Goal: Contribute content: Contribute content

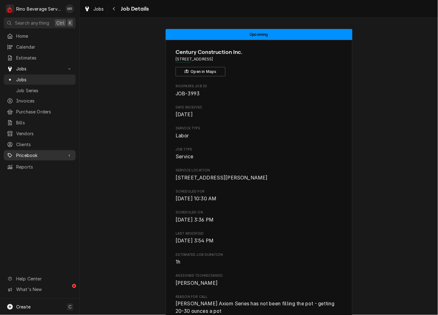
drag, startPoint x: 26, startPoint y: 151, endPoint x: 29, endPoint y: 150, distance: 3.6
click at [26, 152] on span "Pricebook" at bounding box center [39, 155] width 47 height 7
click at [25, 178] on div "Services Parts & Materials Miscellaneous Discounts" at bounding box center [40, 182] width 72 height 42
click at [33, 174] on span "Parts & Materials" at bounding box center [44, 177] width 56 height 7
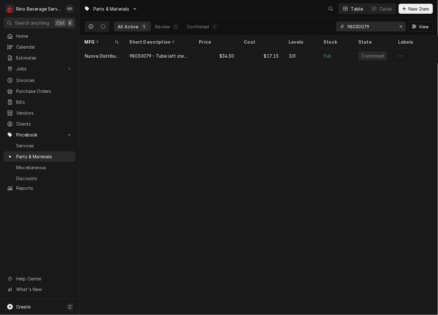
click at [379, 26] on input "98030079" at bounding box center [371, 26] width 47 height 10
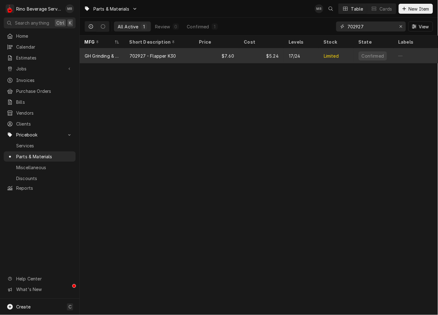
type input "702927"
click at [203, 50] on div "$7.60" at bounding box center [216, 55] width 45 height 15
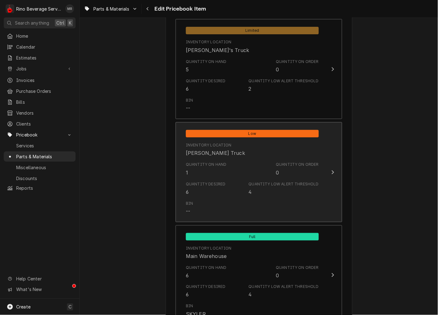
scroll to position [519, 0]
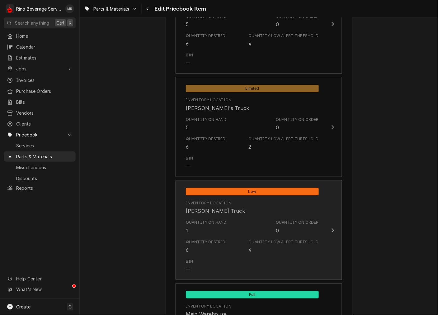
click at [228, 232] on div "Quantity on Hand 1 Quantity on Order 0" at bounding box center [252, 226] width 133 height 19
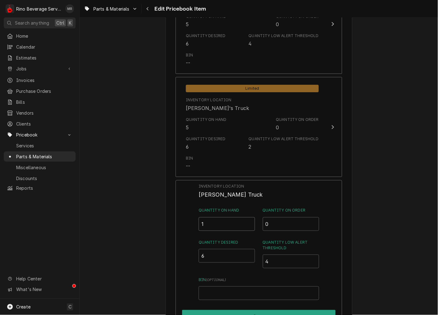
drag, startPoint x: 208, startPoint y: 224, endPoint x: 147, endPoint y: 229, distance: 60.6
click at [160, 231] on div "Use the fields below to edit this PriceBook item. Note that changes made here w…" at bounding box center [259, 14] width 359 height 1018
type input "5"
type input "6"
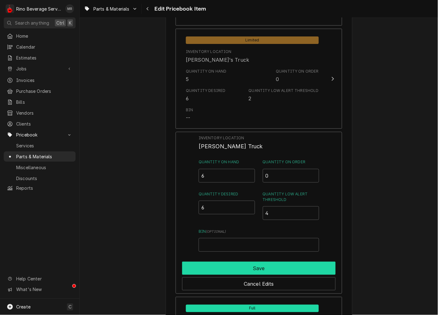
scroll to position [577, 0]
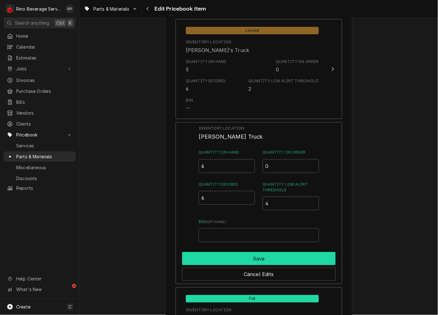
click at [249, 255] on button "Save" at bounding box center [259, 258] width 154 height 13
type textarea "x"
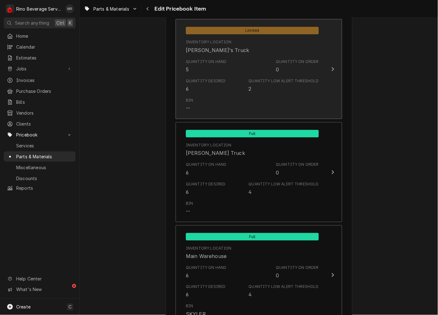
click at [219, 88] on div "Quantity Desired 6" at bounding box center [206, 85] width 40 height 14
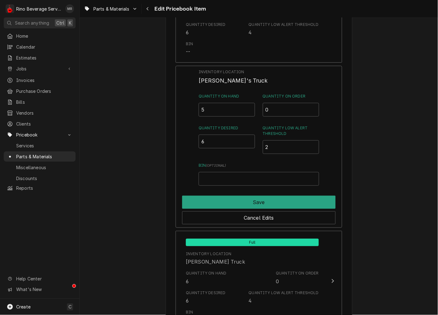
scroll to position [523, 0]
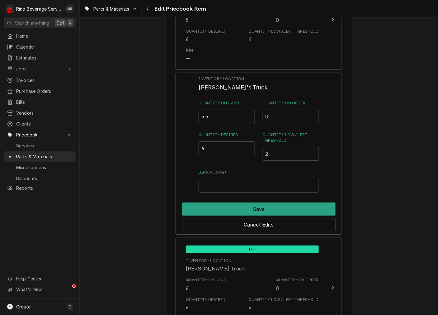
click at [249, 116] on input "5.5" at bounding box center [227, 117] width 57 height 14
type input "6"
click at [247, 113] on input "6" at bounding box center [227, 117] width 57 height 14
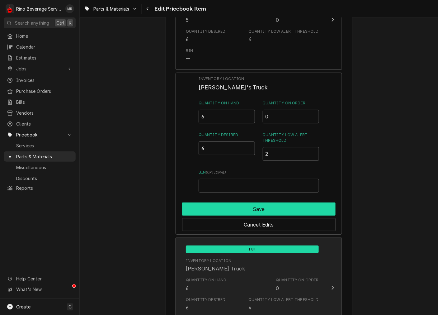
click at [243, 207] on button "Save" at bounding box center [259, 209] width 154 height 13
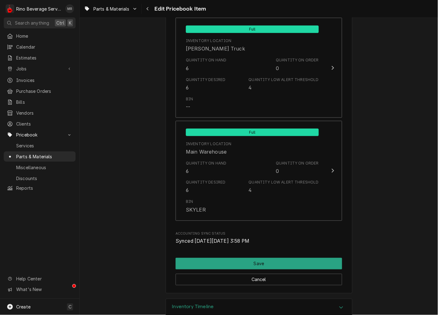
scroll to position [724, 0]
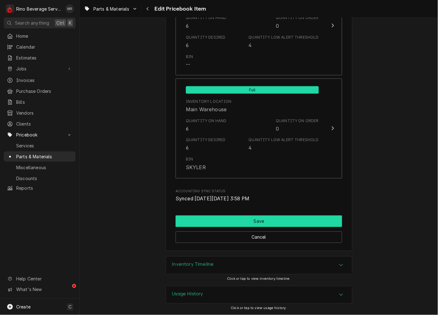
click at [259, 220] on button "Save" at bounding box center [259, 222] width 167 height 12
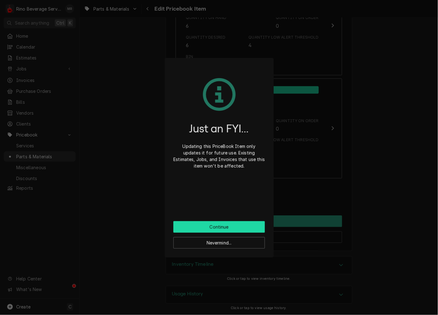
drag, startPoint x: 244, startPoint y: 226, endPoint x: 266, endPoint y: 194, distance: 38.7
click at [245, 226] on button "Continue" at bounding box center [220, 227] width 92 height 12
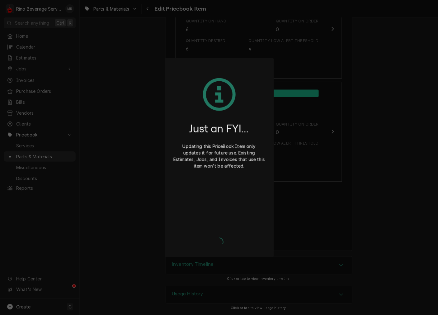
type textarea "x"
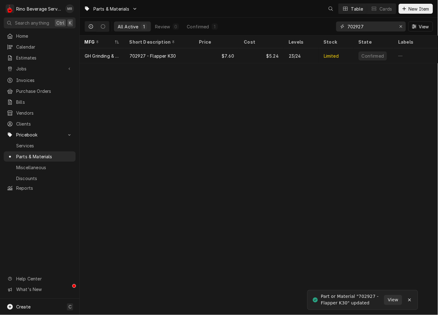
click at [373, 23] on input "702927" at bounding box center [371, 26] width 47 height 10
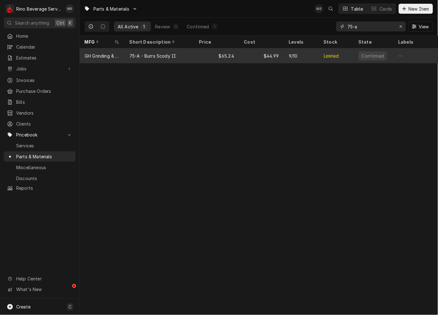
type input "75-a"
click at [292, 59] on div "9/10" at bounding box center [301, 55] width 35 height 15
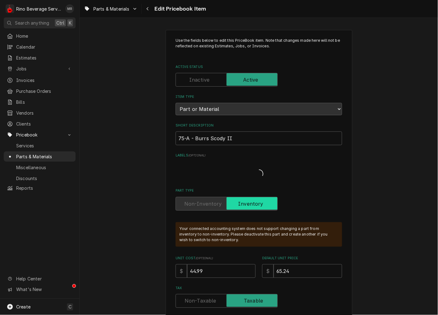
type textarea "x"
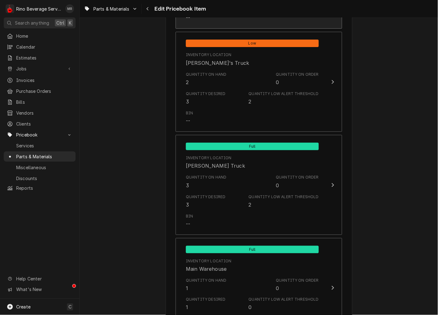
scroll to position [577, 0]
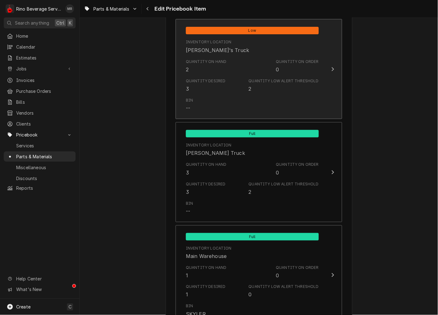
click at [289, 101] on div "Bin --" at bounding box center [252, 104] width 133 height 19
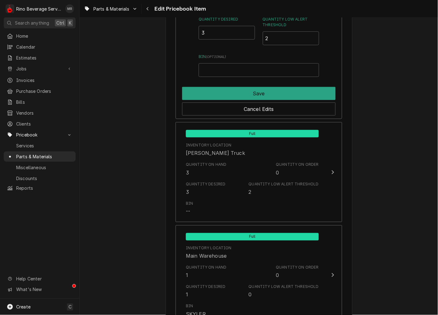
scroll to position [581, 0]
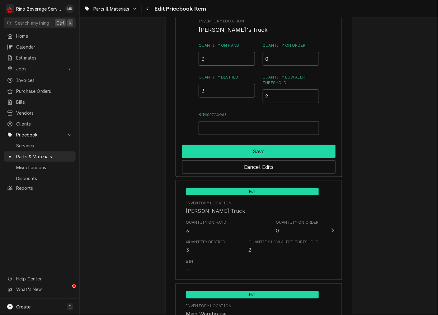
type input "3"
click at [292, 150] on button "Save" at bounding box center [259, 151] width 154 height 13
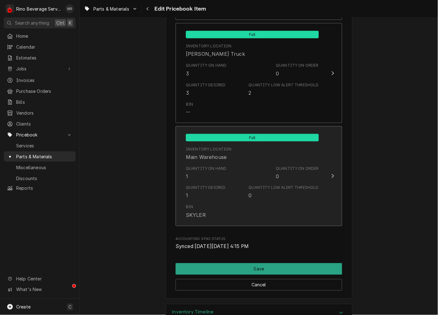
scroll to position [724, 0]
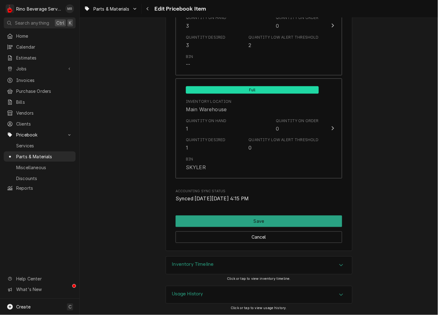
click at [260, 230] on div "Cancel" at bounding box center [259, 235] width 167 height 16
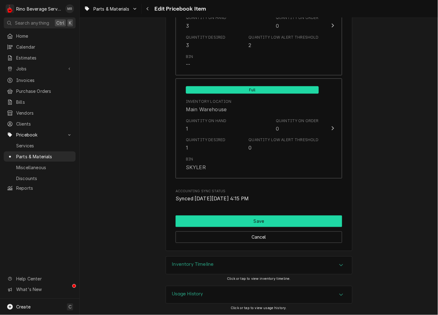
click at [266, 219] on button "Save" at bounding box center [259, 222] width 167 height 12
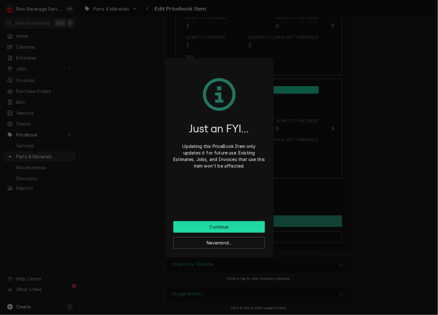
drag, startPoint x: 248, startPoint y: 231, endPoint x: 252, endPoint y: 228, distance: 5.4
click at [249, 231] on button "Continue" at bounding box center [220, 227] width 92 height 12
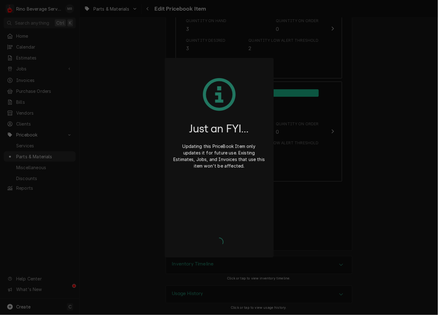
scroll to position [720, 0]
type textarea "x"
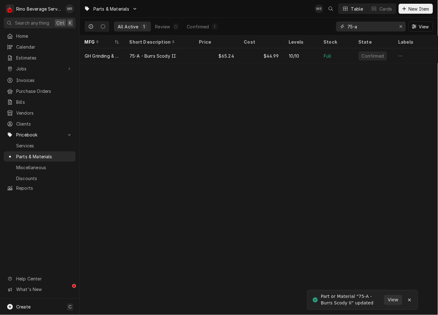
drag, startPoint x: 284, startPoint y: 19, endPoint x: 226, endPoint y: 1, distance: 60.1
click at [254, 10] on div "Parts & Materials MR Table Cards New Item All Active 1 Review 0 Confirmed 1 75-…" at bounding box center [259, 18] width 359 height 36
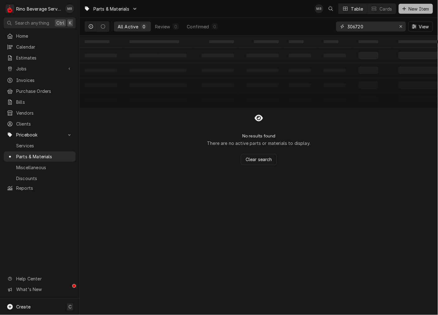
type input "306720"
click at [406, 8] on icon "Dynamic Content Wrapper" at bounding box center [405, 9] width 4 height 4
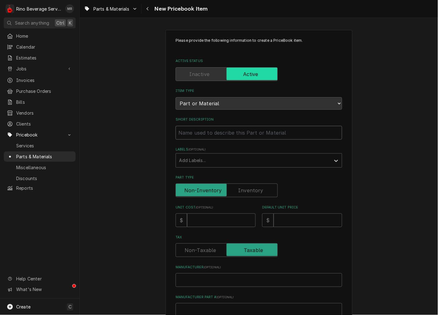
click at [203, 137] on input "Short Description" at bounding box center [259, 133] width 167 height 14
type textarea "x"
type input "3"
type textarea "x"
type input "30"
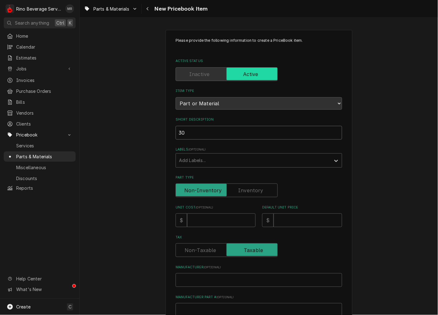
type textarea "x"
type input "306"
type textarea "x"
type input "30672"
type textarea "x"
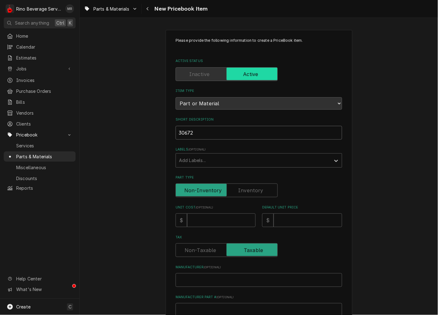
type input "306720"
type textarea "x"
type input "3067200"
type textarea "x"
type input "306720"
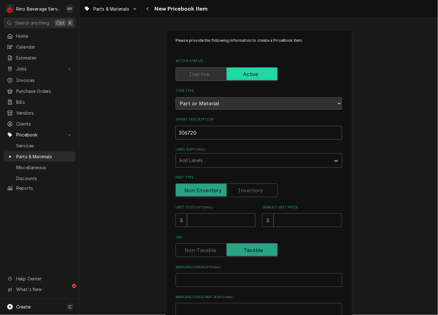
type textarea "x"
type input "306720"
type textarea "x"
type input "306720 -"
type textarea "x"
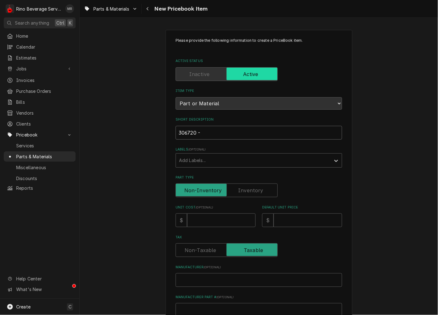
type input "306720 -"
type textarea "x"
type input "306720 - K"
type textarea "x"
type input "306720 - K3"
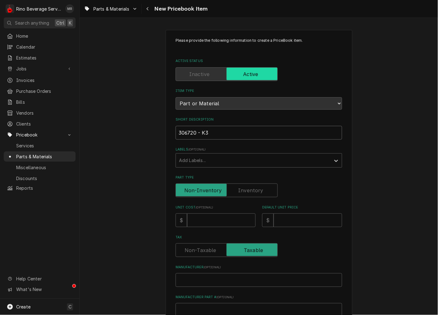
type textarea "x"
type input "306720 - K30"
type textarea "x"
type input "306720 - K30/"
type textarea "x"
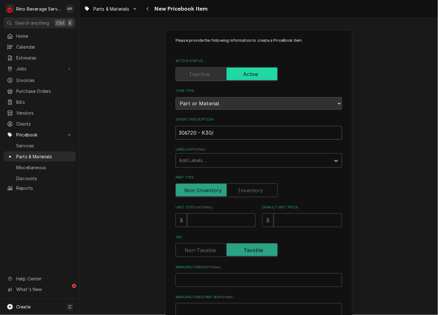
type input "306720 - K30/P"
type textarea "x"
type input "306720 - K30/Pe"
type textarea "x"
type input "306720 - K30/Pea"
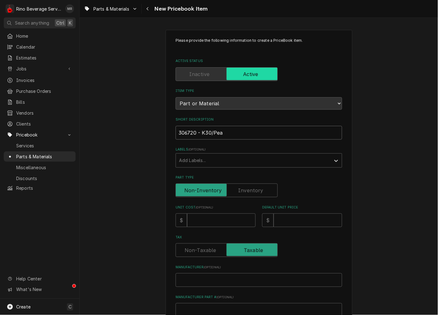
type textarea "x"
type input "306720 - K30/Peak"
type textarea "x"
type input "306720 - K30/Peak"
type textarea "x"
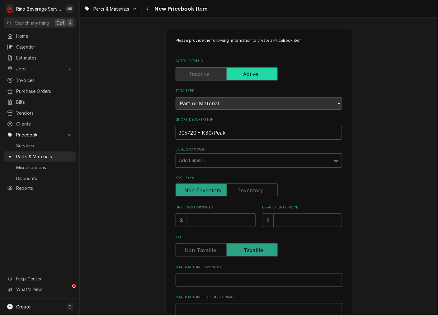
type input "306720 - K30/Peak M"
type textarea "x"
type input "306720 - K30/Peak Mi"
type textarea "x"
type input "306720 - K30/Peak Mir"
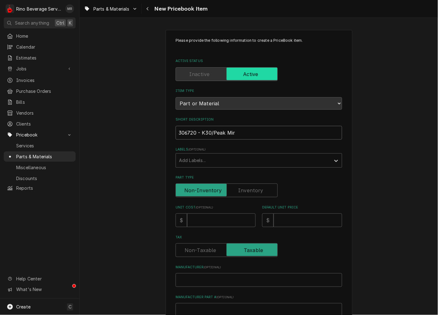
type textarea "x"
type input "306720 - K30/Peak Mirc"
type textarea "x"
type input "306720 - K30/Peak Mirco"
type textarea "x"
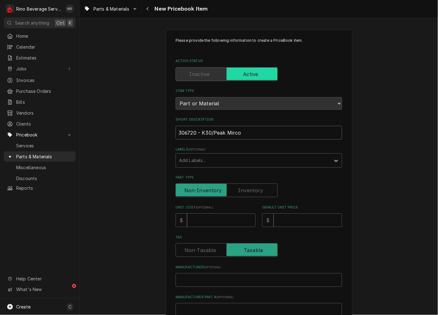
type input "306720 - K30/Peak Mircos"
type textarea "x"
type input "306720 - K30/Peak Mircosw"
type textarea "x"
type input "306720 - K30/Peak Mircoswi"
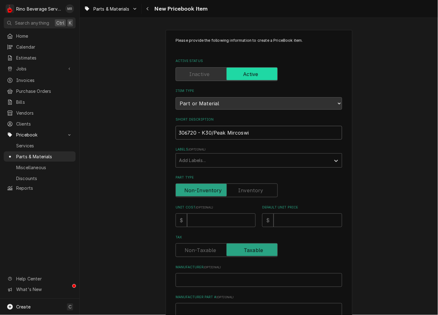
type textarea "x"
type input "306720 - K30/Peak Mircoswit"
type textarea "x"
type input "306720 - K30/Peak Mircoswitc"
type textarea "x"
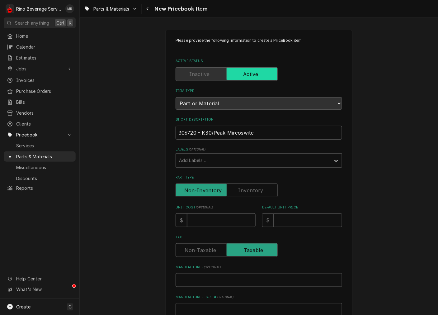
type input "306720 - K30/Peak Mircoswitch"
type textarea "x"
type input "306720 - K30/Peak Mircoswitch"
type textarea "x"
type input "306720 - K30/Peak Mircoswitch s"
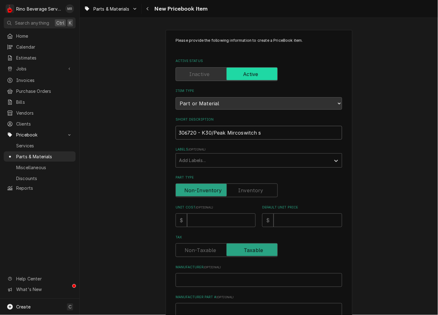
type textarea "x"
type input "306720 - K30/Peak Mircoswitch se"
type textarea "x"
type input "306720 - K30/Peak Mircoswitch ser"
type textarea "x"
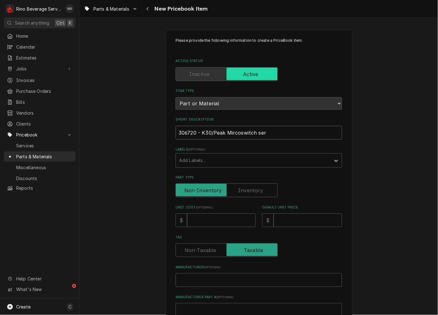
type input "306720 - K30/Peak Mircoswitch seri"
type textarea "x"
type input "306720 - K30/Peak Mircoswitch seriv"
type textarea "x"
type input "306720 - K30/Peak Mircoswitch seri\"
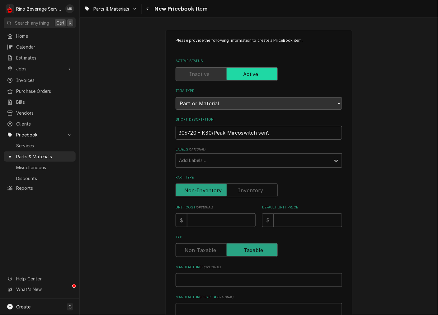
type textarea "x"
type input "306720 - K30/Peak Mircoswitch seri"
type textarea "x"
type input "306720 - K30/Peak Mircoswitch ser"
type textarea "x"
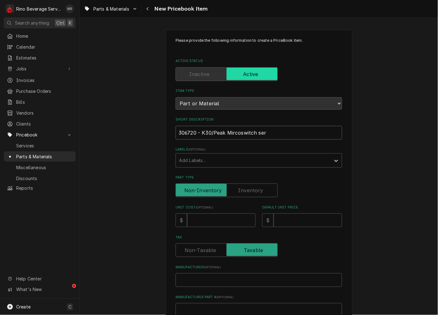
type input "306720 - K30/Peak Mircoswitch se"
type textarea "x"
type input "306720 - K30/Peak Mircoswitch s"
type textarea "x"
type input "306720 - K30/Peak Mircoswitch"
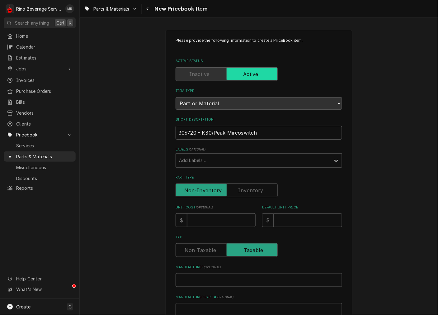
type textarea "x"
type input "306720 - K30/Peak Mircoswitch C"
type textarea "x"
type input "306720 - K30/Peak Mircoswitch"
type textarea "x"
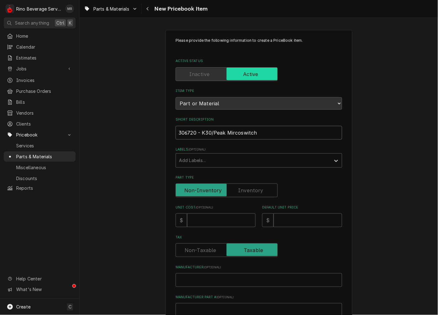
type input "306720 - K30/Peak Mircoswitch S"
type textarea "x"
type input "306720 - K30/Peak Mircoswitch Se"
type textarea "x"
type input "306720 - K30/Peak Mircoswitch Ser"
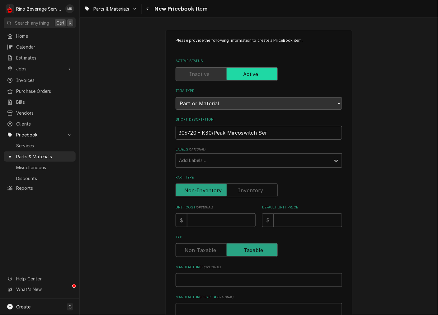
type textarea "x"
type input "306720 - K30/Peak Mircoswitch Serv"
type textarea "x"
type input "306720 - K30/Peak Mircoswitch Servic"
type textarea "x"
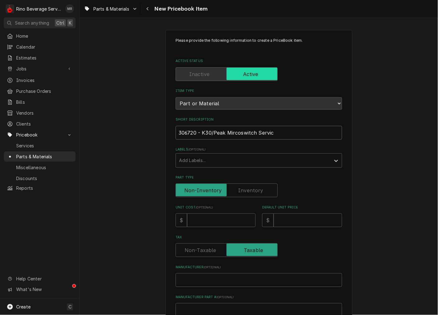
type input "306720 - K30/Peak Mircoswitch Service"
type textarea "x"
type input "306720 - K30/Peak Mircoswitch Service"
type textarea "x"
type input "306720 - K30/Peak Mircoswitch Service K"
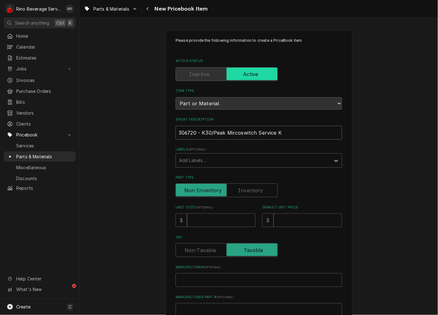
type textarea "x"
type input "306720 - K30/Peak Mircoswitch Service Ki"
type textarea "x"
type input "306720 - K30/Peak Mircoswitch Service Kit"
click at [218, 219] on input "Unit Cost ( optional )" at bounding box center [221, 220] width 69 height 14
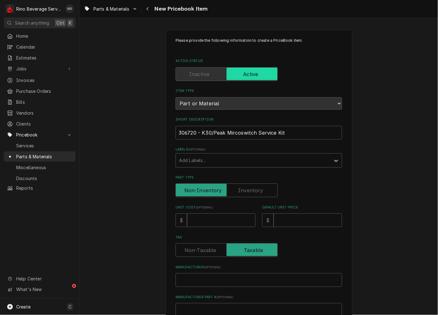
click at [223, 271] on div "Manufacturer ( optional )" at bounding box center [259, 276] width 167 height 22
click at [222, 277] on input "Manufacturer ( optional )" at bounding box center [259, 280] width 167 height 14
type textarea "x"
type input "G"
type textarea "x"
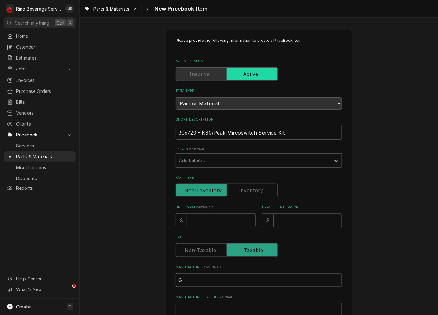
type input "GH"
type textarea "x"
type input "GH"
type textarea "x"
type input "GH G"
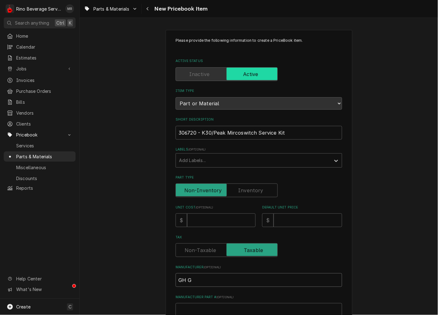
type textarea "x"
type input "GH Gt"
type textarea "x"
type input "GH Gti"
type textarea "x"
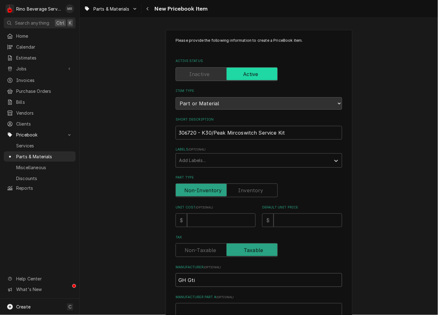
type input "GH Gtin"
type textarea "x"
type input "GH Gti"
type textarea "x"
type input "GH Gt"
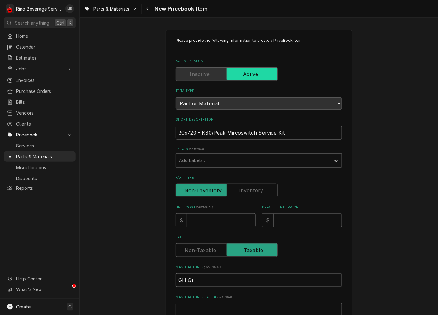
type textarea "x"
type input "GH G"
type textarea "x"
type input "GH Gr"
type textarea "x"
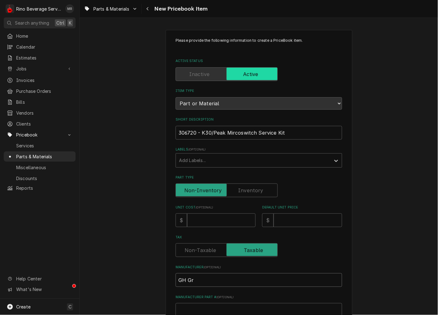
type input "GH Gri"
type textarea "x"
type input "GH Grin"
type textarea "x"
type input "GH Grind"
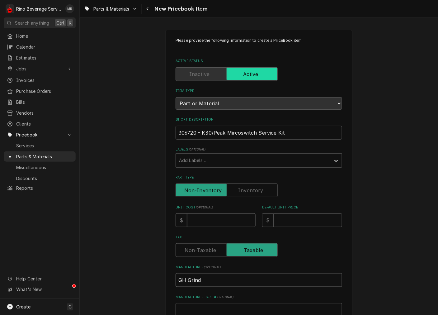
type textarea "x"
type input "GH Grindi"
type textarea "x"
type input "GH Grindin"
type textarea "x"
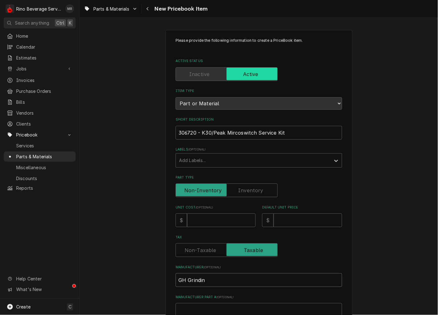
type input "GH Grinding"
type textarea "x"
type input "GH Grinding"
type textarea "x"
type input "GH Grinding &"
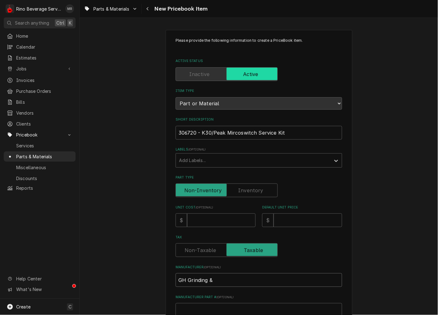
type textarea "x"
type input "GH Grinding &"
type textarea "x"
type input "GH Grinding & B"
type textarea "x"
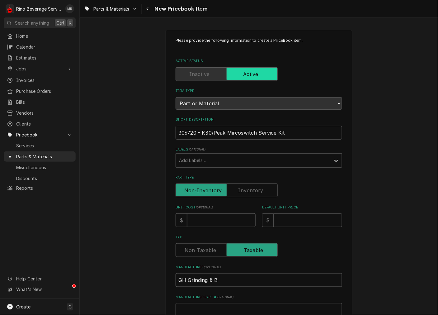
type input "GH Grinding & Br"
type textarea "x"
type input "GH Grinding & Brw"
type textarea "x"
type input "GH Grinding & Brwe"
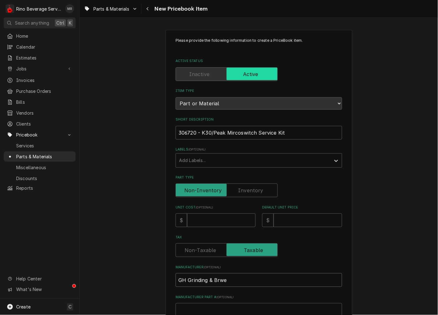
type textarea "x"
type input "GH Grinding & Brw"
type textarea "x"
type input "GH Grinding & Br"
type textarea "x"
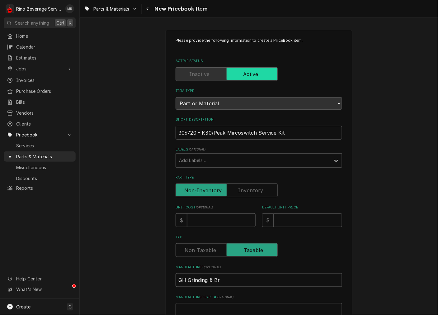
type input "GH Grinding & Bre"
type textarea "x"
type input "GH Grinding & Brew"
type textarea "x"
type input "GH Grinding & Brewi"
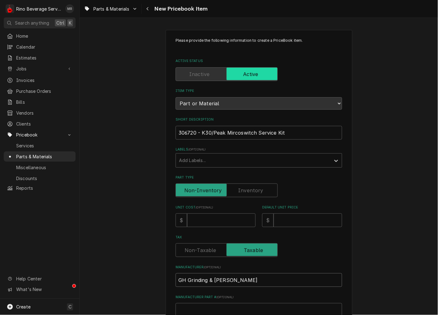
type textarea "x"
type input "GH Grinding & Brewin"
type textarea "x"
type input "GH Grinding & Brewing"
click at [242, 226] on input "Unit Cost ( optional )" at bounding box center [221, 220] width 69 height 14
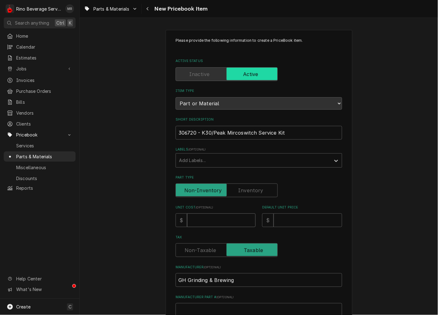
type textarea "x"
type input "5"
type textarea "x"
type input "53"
type textarea "x"
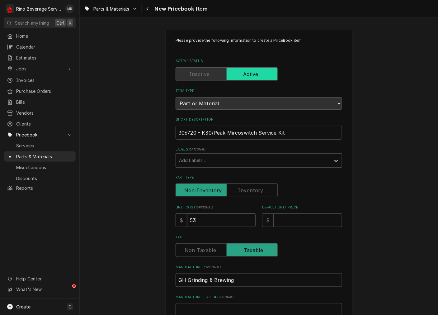
type input "539"
type textarea "x"
type input "53"
type textarea "x"
type input "53.9"
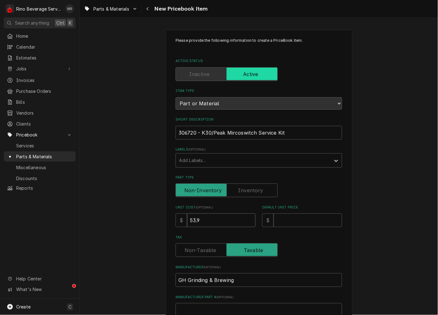
type textarea "x"
type input "53.99"
click at [308, 219] on input "Default Unit Price" at bounding box center [308, 220] width 69 height 14
type textarea "x"
type input "7"
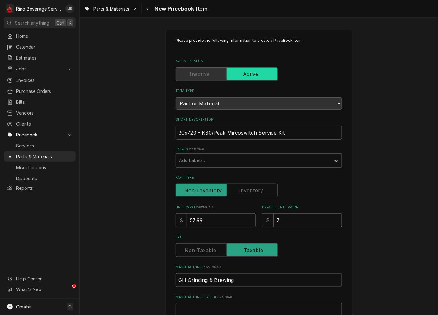
type textarea "x"
type input "72"
type textarea "x"
type input "72.9"
type textarea "x"
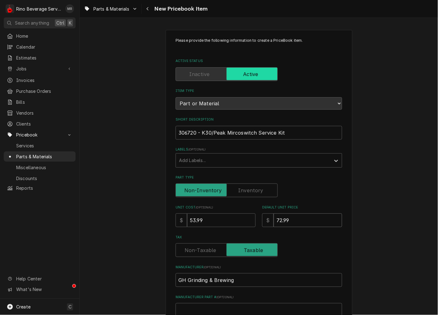
type input "72.99"
drag, startPoint x: 292, startPoint y: 131, endPoint x: -31, endPoint y: 136, distance: 322.8
click at [0, 136] on html "R Rino Beverage Service MR Search anything Ctrl K Home Calendar Estimates Jobs …" at bounding box center [219, 157] width 438 height 315
click at [241, 192] on label "Part Type" at bounding box center [227, 191] width 102 height 14
click at [241, 192] on input "Part Type" at bounding box center [227, 191] width 97 height 14
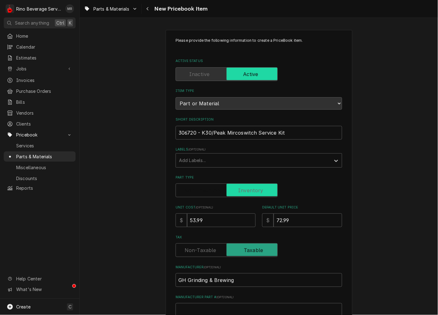
checkbox input "true"
click at [219, 307] on input "Manufacturer Part # ( optional )" at bounding box center [259, 310] width 167 height 14
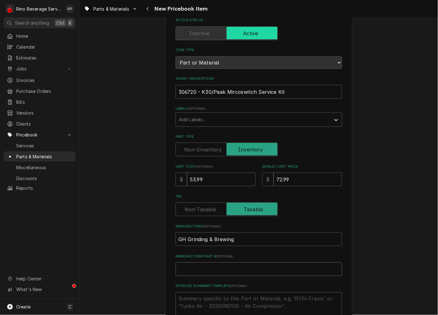
scroll to position [58, 0]
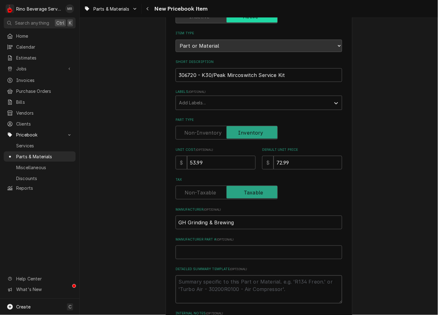
click at [217, 276] on textarea "Detailed Summary Template ( optional )" at bounding box center [259, 289] width 167 height 28
paste textarea "Century Construction Inc."
type textarea "x"
type textarea "Century Construction Inc."
type textarea "x"
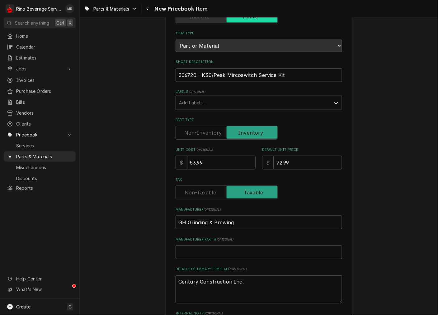
type textarea "Century Construction Inc"
type textarea "x"
type textarea "Century Construction In"
type textarea "x"
type textarea "Century Construction I"
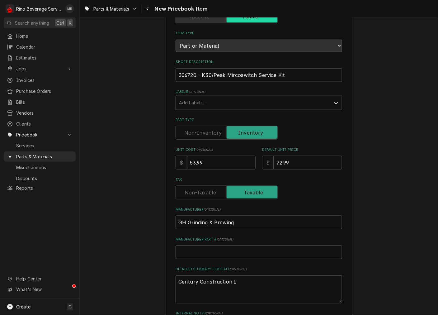
type textarea "x"
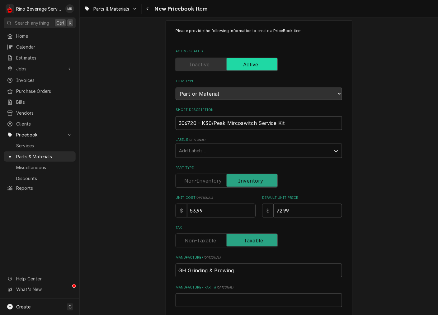
scroll to position [0, 0]
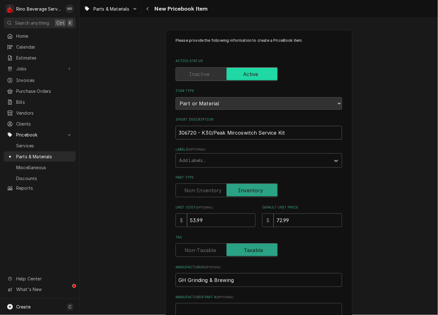
drag, startPoint x: 299, startPoint y: 133, endPoint x: -334, endPoint y: 118, distance: 633.6
click at [0, 118] on html "R Rino Beverage Service MR Search anything Ctrl K Home Calendar Estimates Jobs …" at bounding box center [219, 157] width 438 height 315
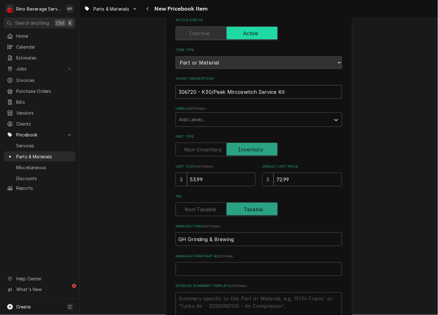
scroll to position [58, 0]
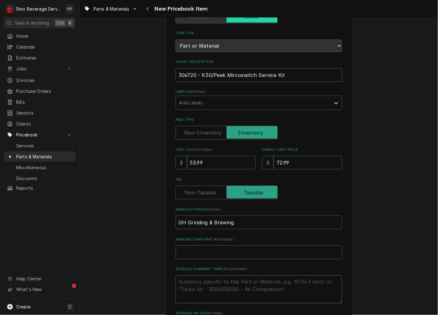
click at [224, 285] on textarea "Detailed Summary Template ( optional )" at bounding box center [259, 289] width 167 height 28
paste textarea "306720 - K30/Peak Mircoswitch Service Kit"
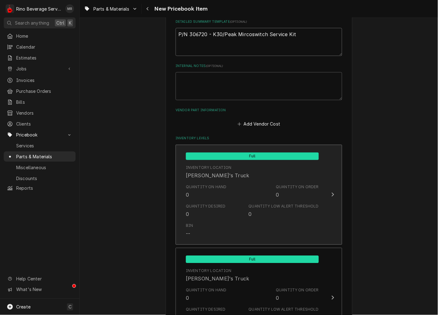
scroll to position [288, 0]
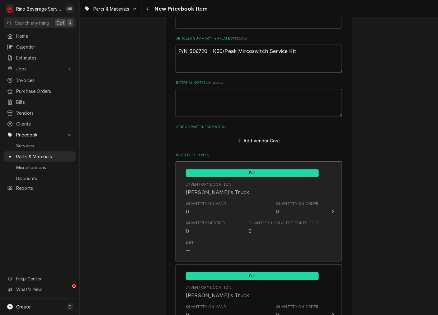
click at [217, 214] on div "Quantity on Hand 0" at bounding box center [206, 208] width 41 height 14
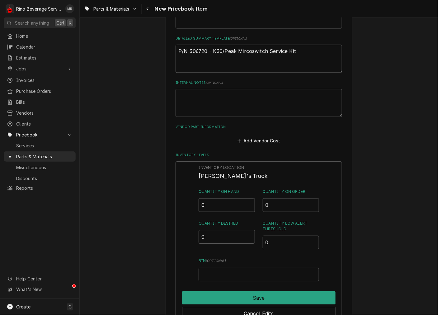
drag, startPoint x: 186, startPoint y: 204, endPoint x: 169, endPoint y: 207, distance: 17.0
click at [169, 207] on div "Please provide the following information to create a PriceBook item. Active Sta…" at bounding box center [259, 205] width 187 height 927
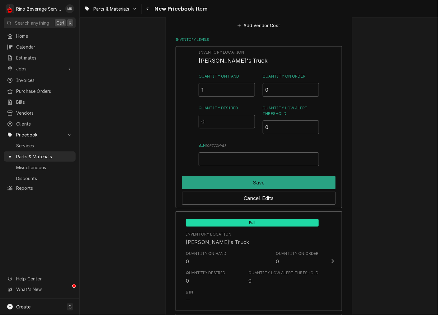
click at [222, 189] on div "Cancel Edits" at bounding box center [259, 197] width 154 height 16
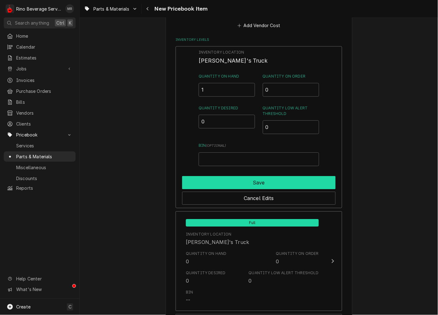
click at [229, 179] on button "Save" at bounding box center [259, 182] width 154 height 13
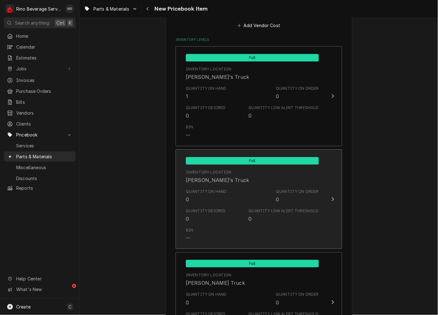
scroll to position [584, 0]
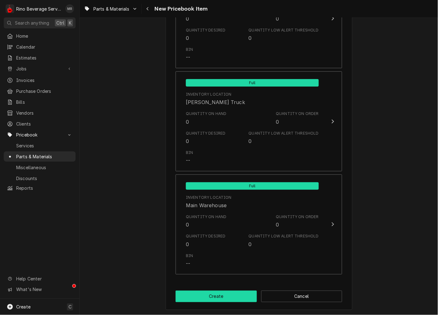
click at [214, 293] on button "Create" at bounding box center [216, 297] width 81 height 12
